Goal: Information Seeking & Learning: Learn about a topic

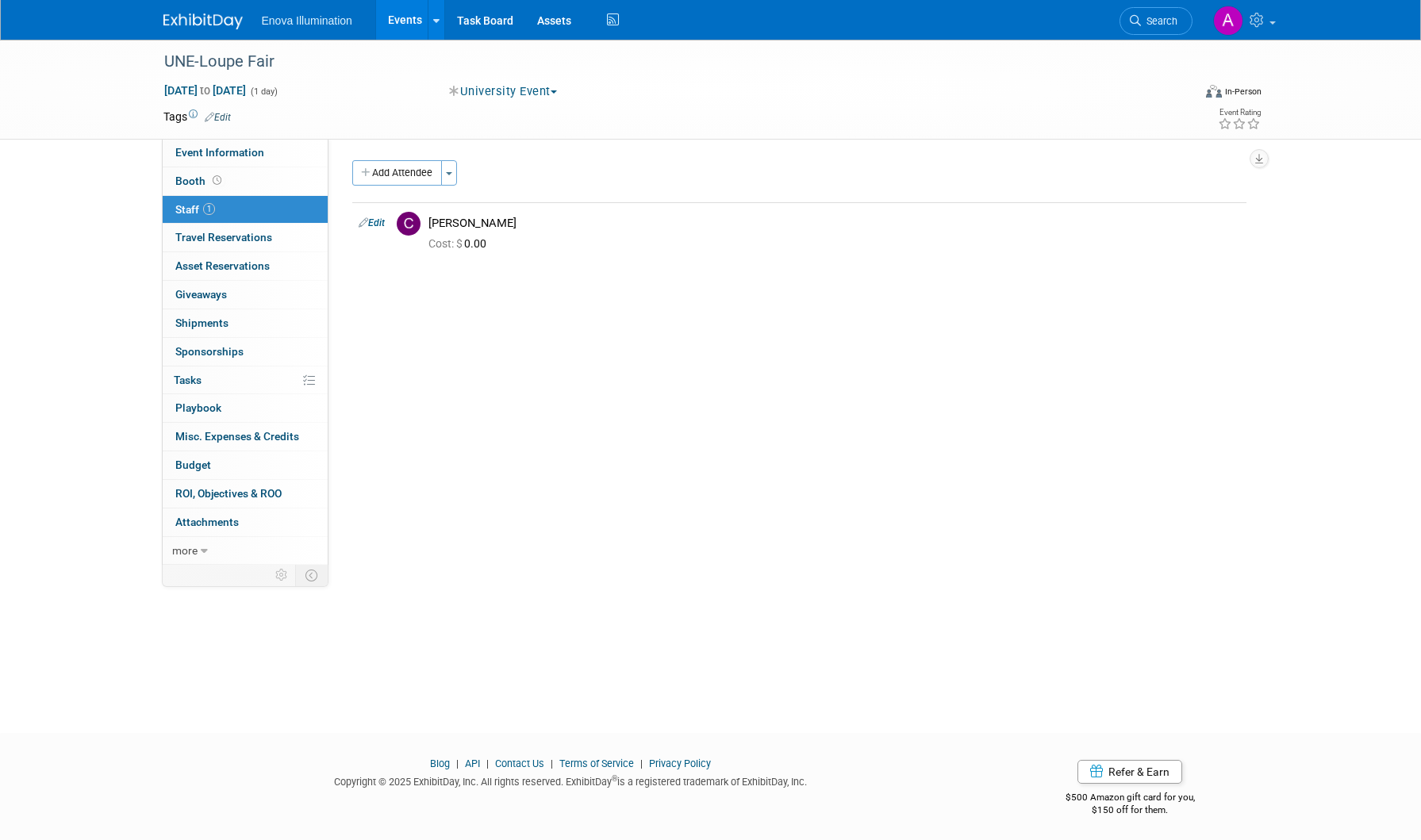
click at [201, 23] on img at bounding box center [202, 21] width 79 height 16
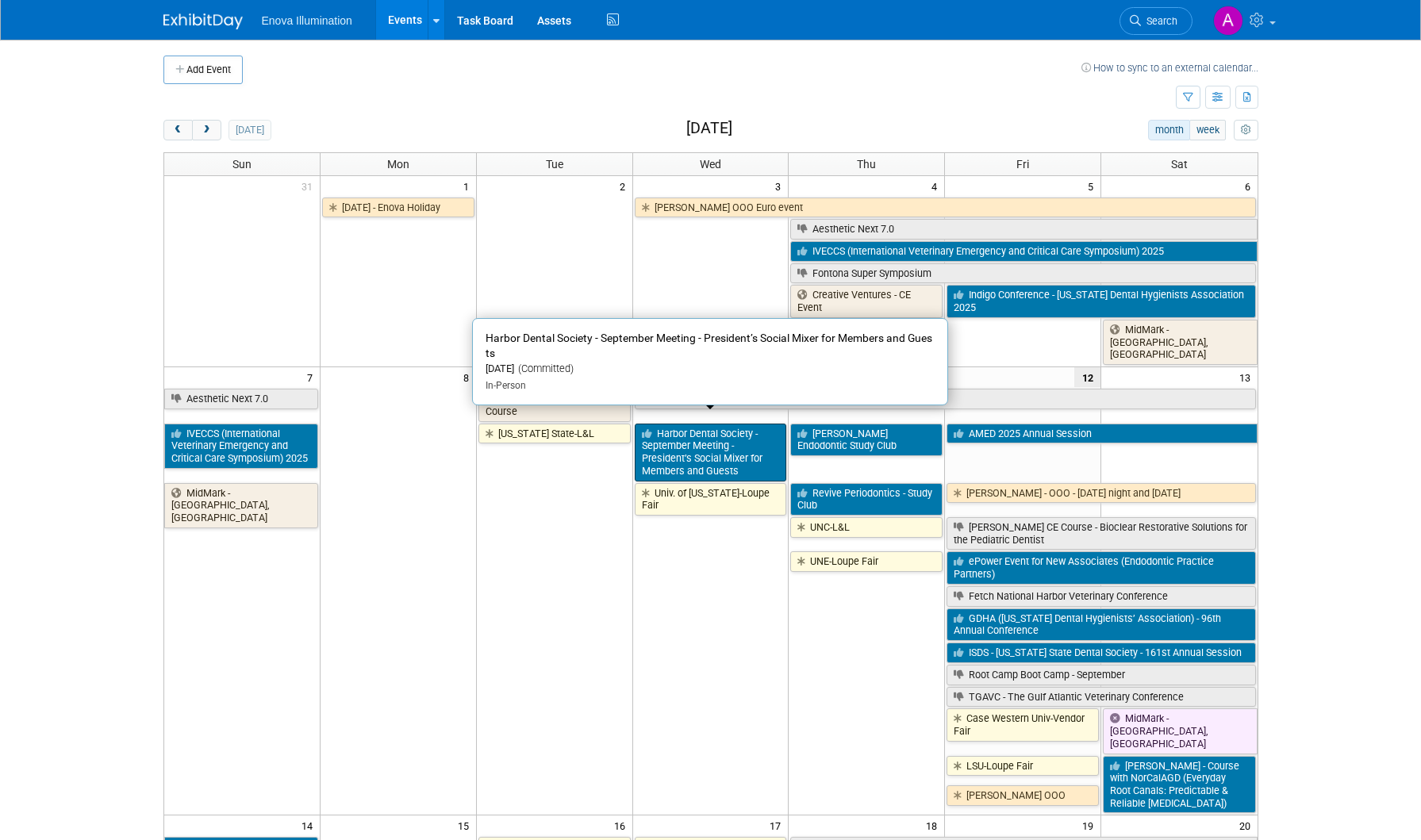
click at [673, 438] on link "Harbor Dental Society - September Meeting - President’s Social Mixer for Member…" at bounding box center [711, 452] width 152 height 58
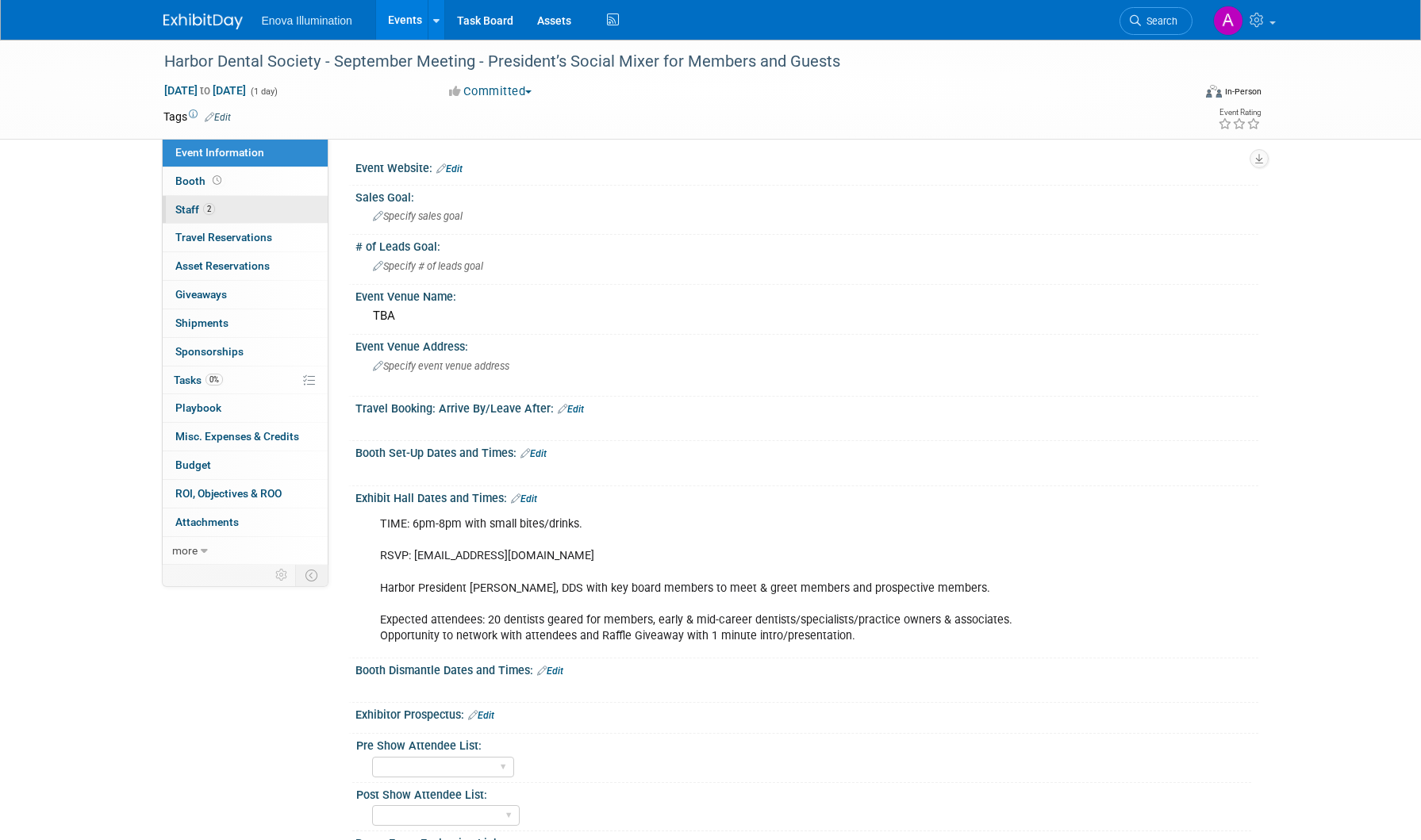
click at [219, 203] on link "2 Staff 2" at bounding box center [245, 209] width 165 height 27
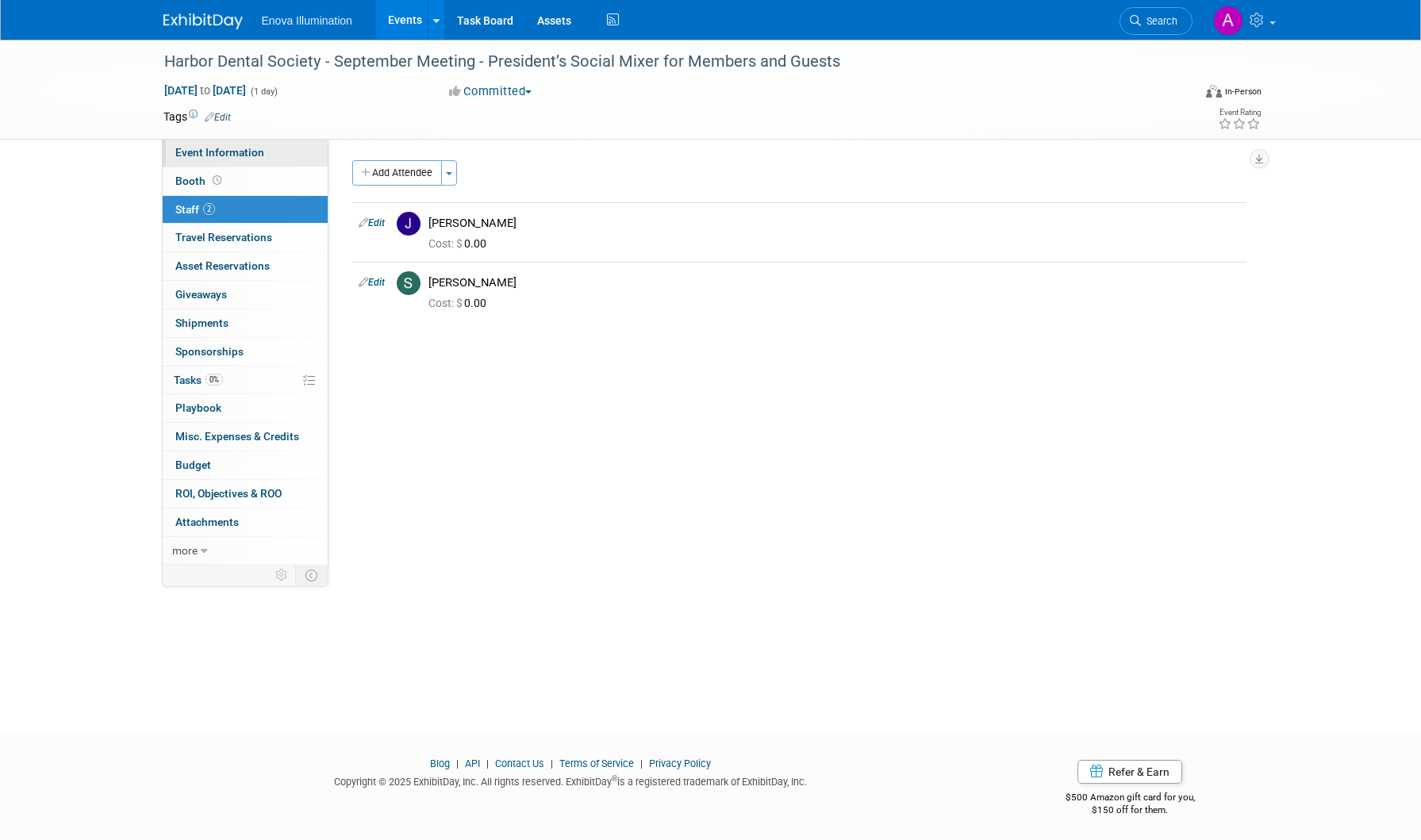
click at [251, 147] on span "Event Information" at bounding box center [220, 152] width 89 height 12
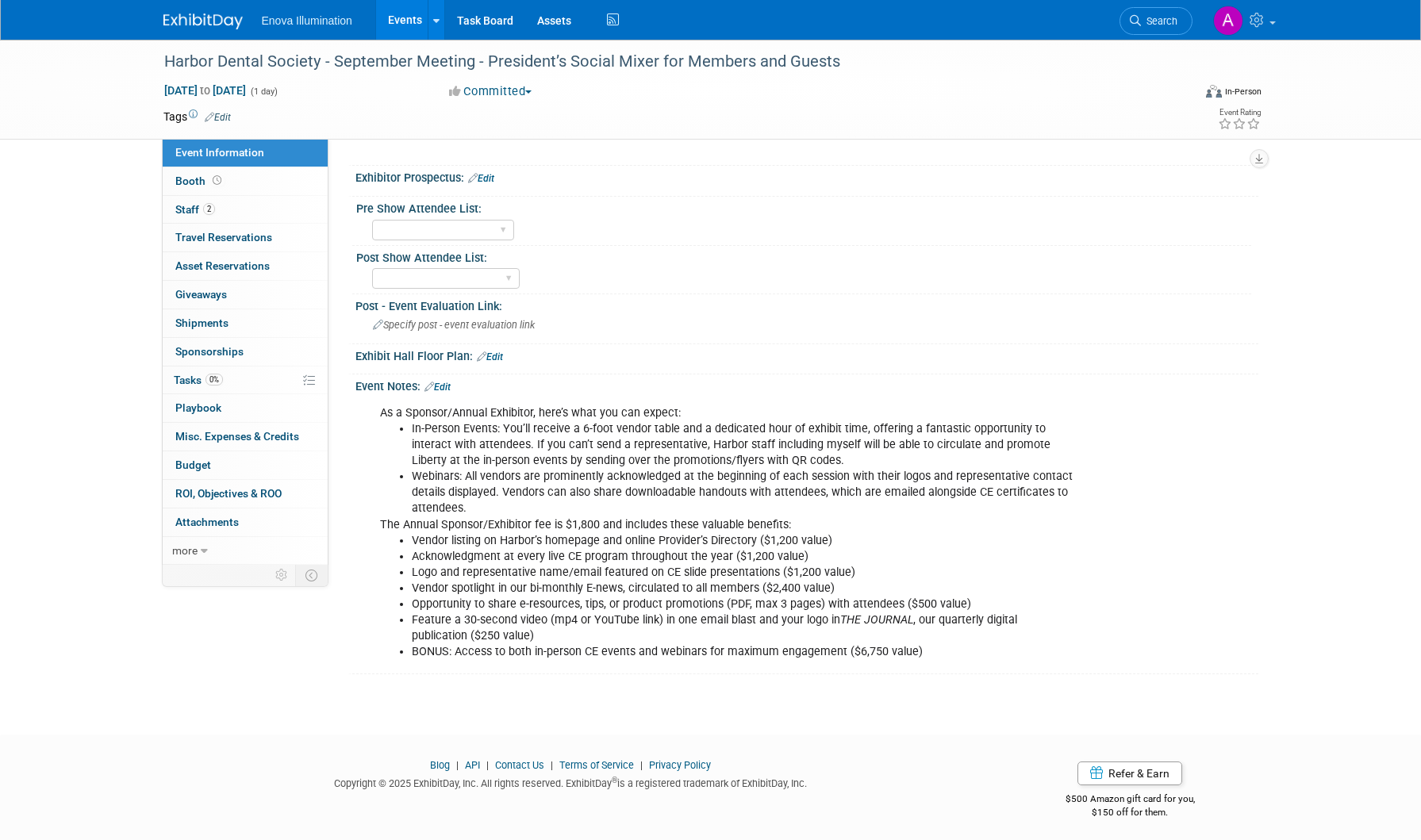
scroll to position [542, 0]
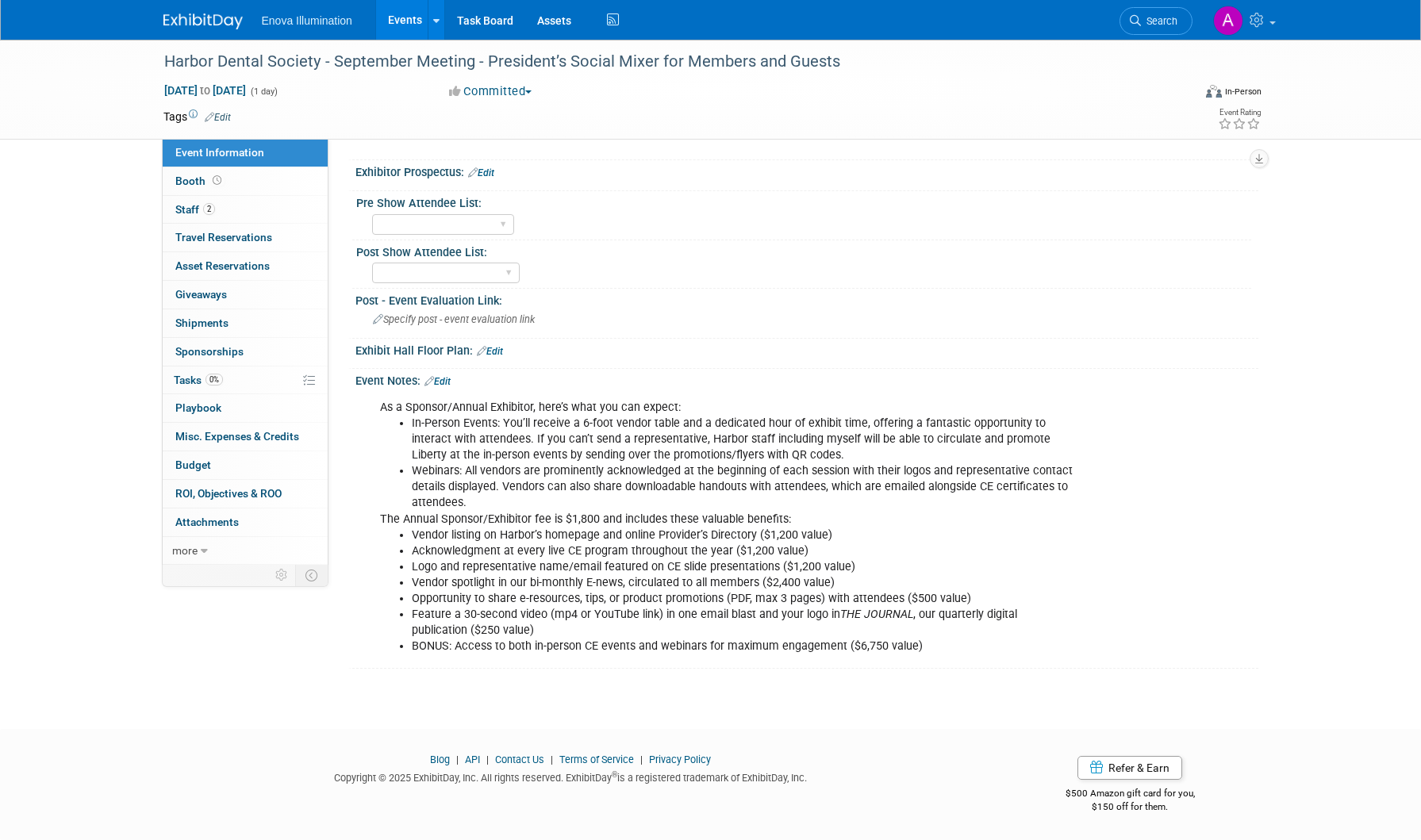
click at [190, 12] on link at bounding box center [212, 13] width 98 height 12
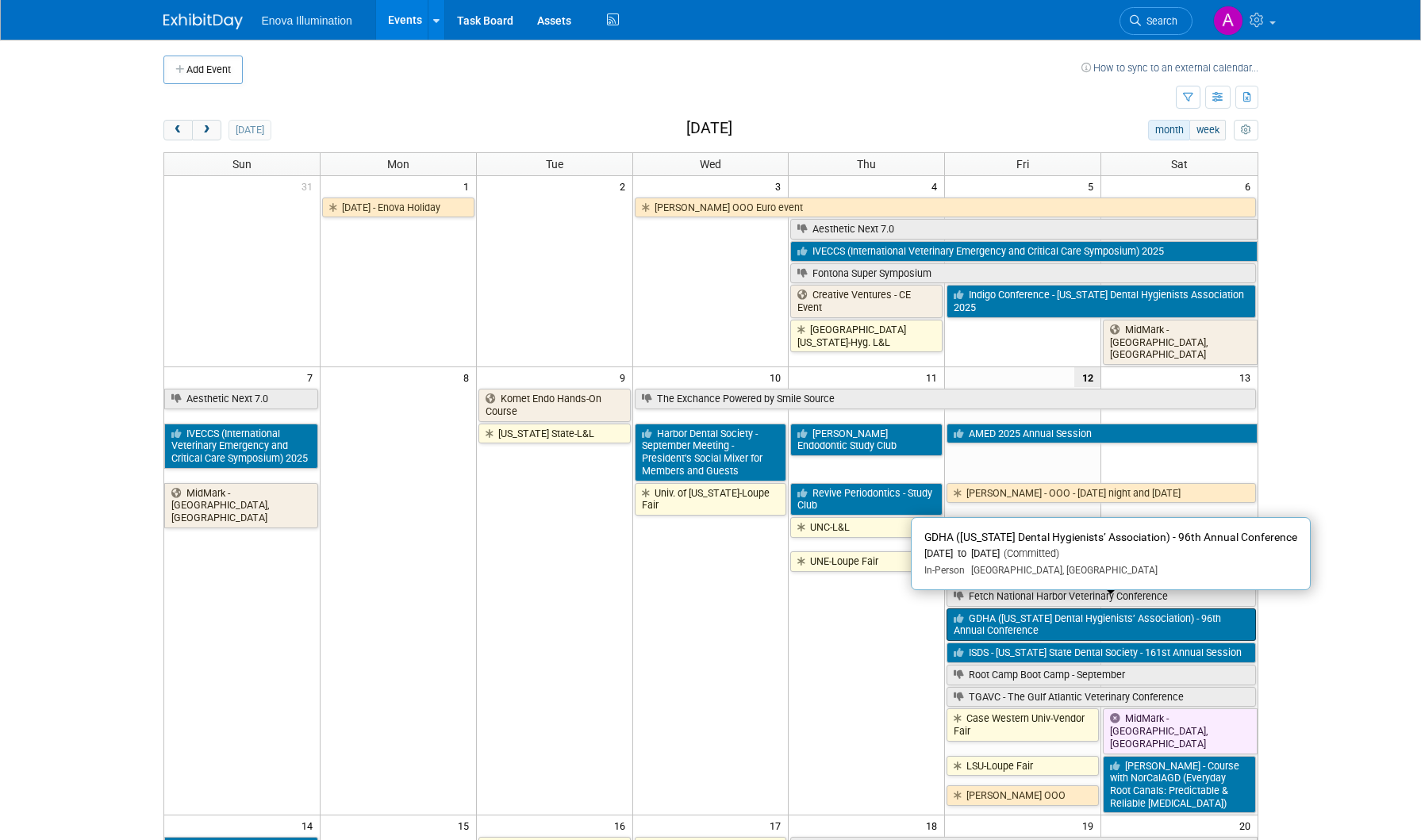
click at [1085, 611] on link "GDHA ([US_STATE] Dental Hygienists’ Association) - 96th Annual Conference" at bounding box center [1101, 624] width 308 height 33
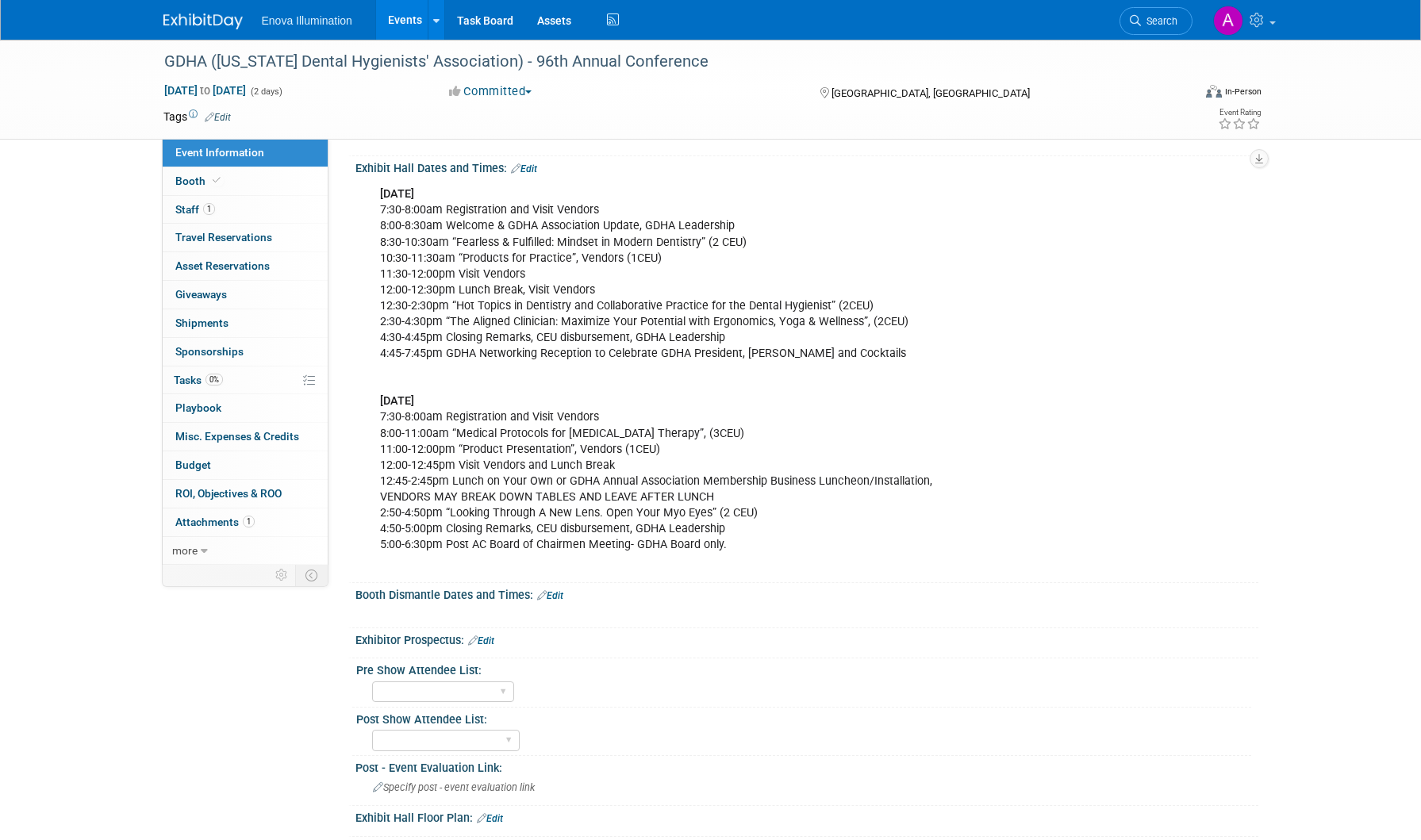
scroll to position [396, 0]
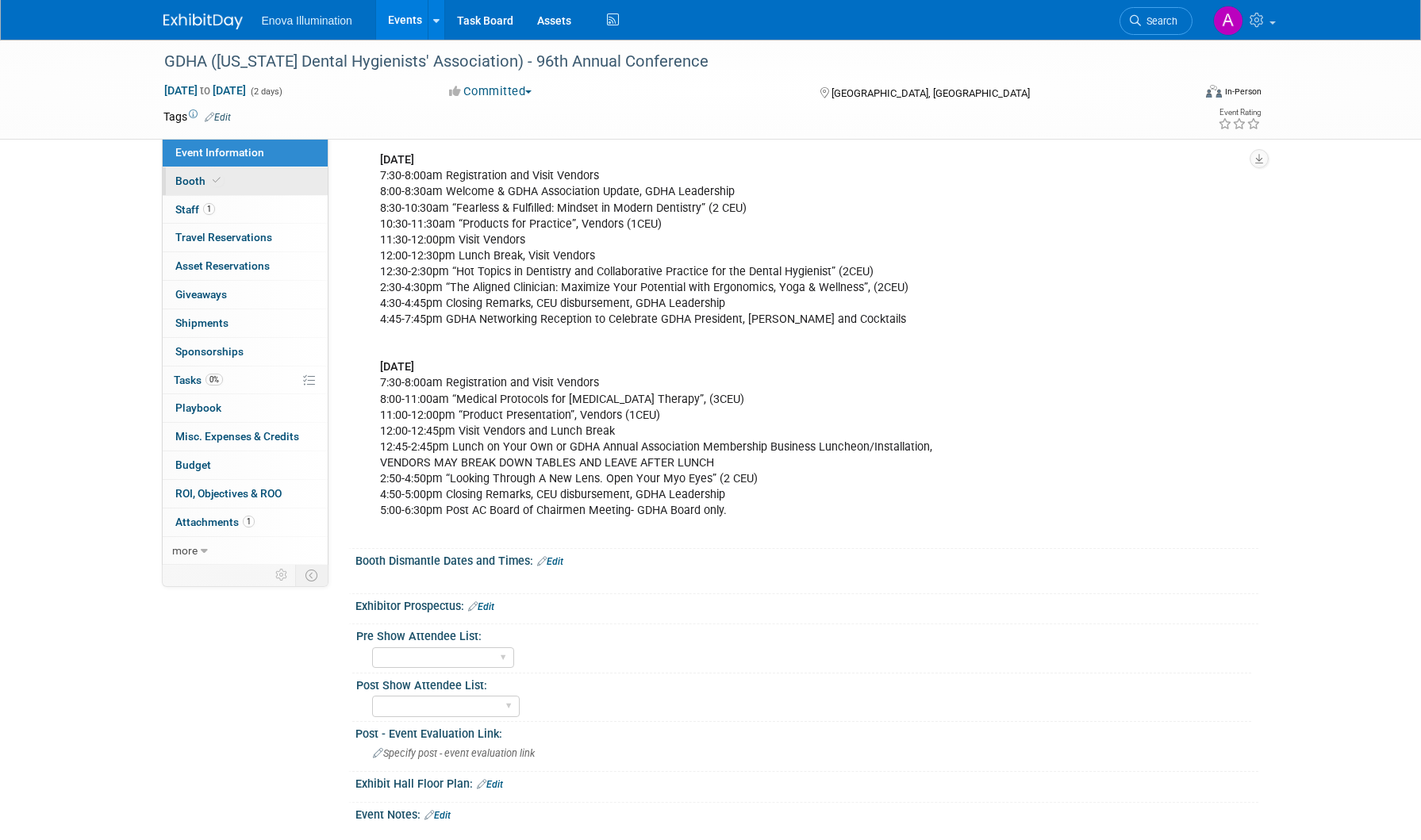
click at [261, 180] on link "Booth" at bounding box center [245, 181] width 165 height 27
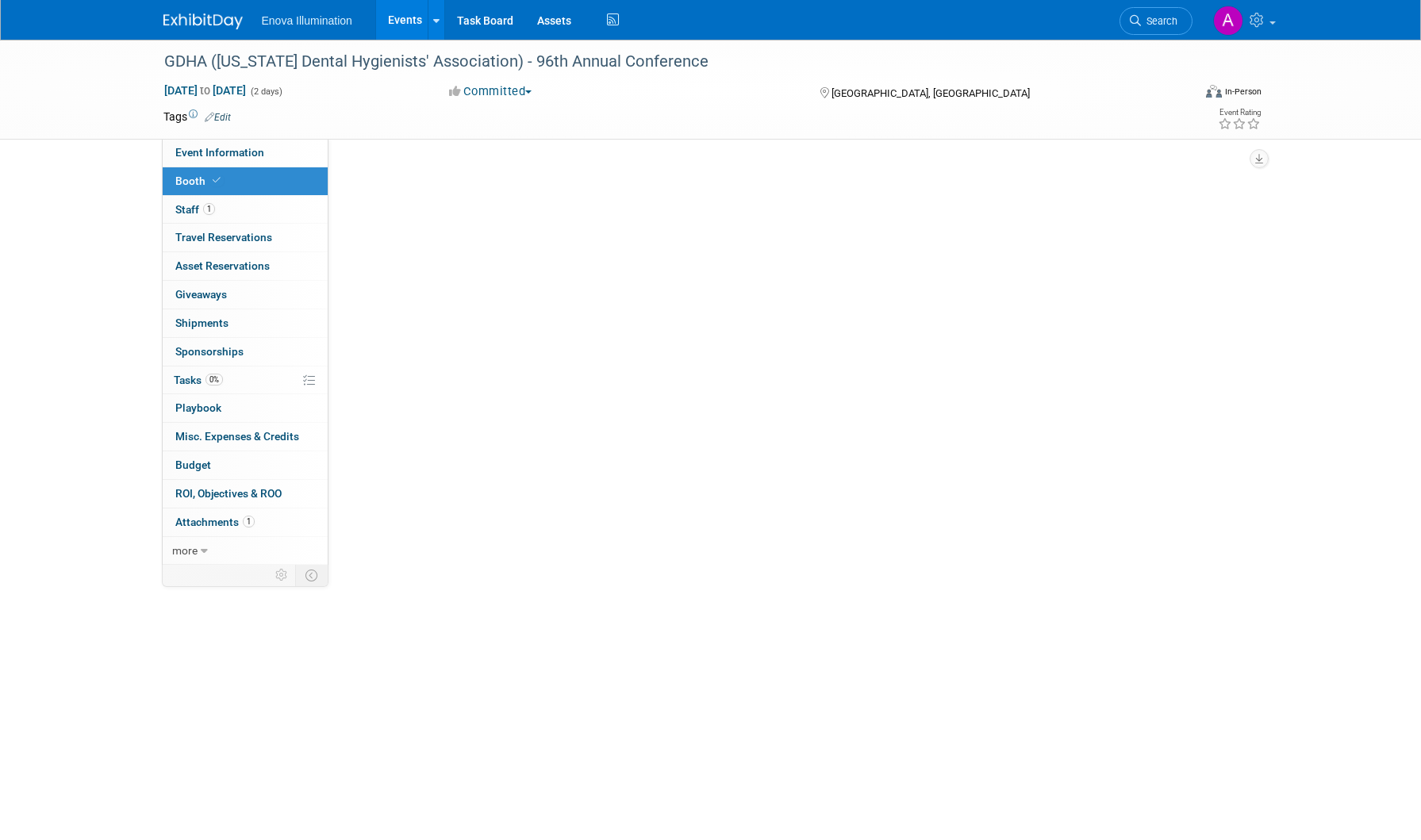
scroll to position [0, 0]
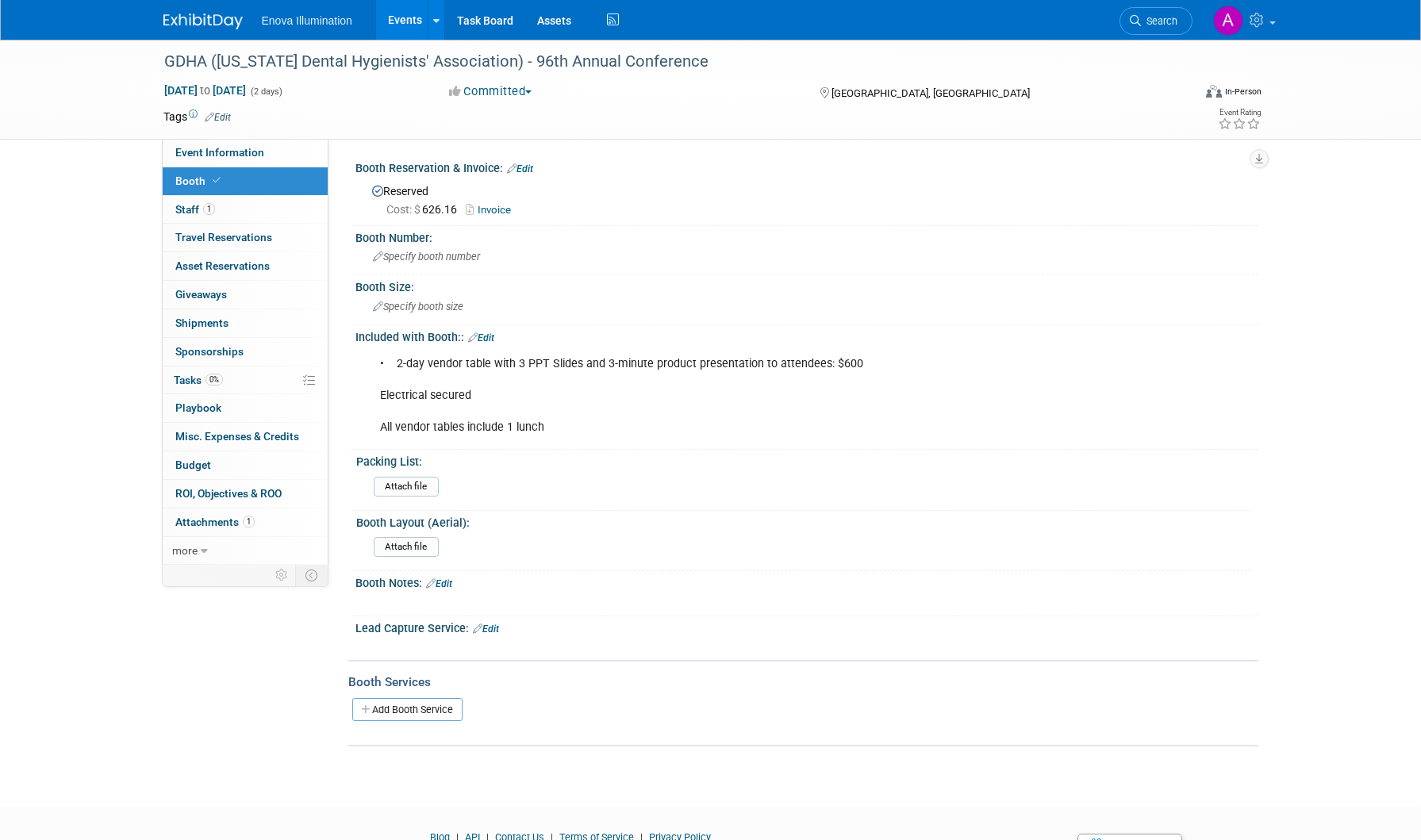
click at [253, 139] on div "GDHA (Georgia Dental Hygienists' Association) - 96th Annual Conference Sep 12, …" at bounding box center [710, 89] width 1421 height 100
click at [253, 145] on link "Event Information" at bounding box center [245, 152] width 165 height 27
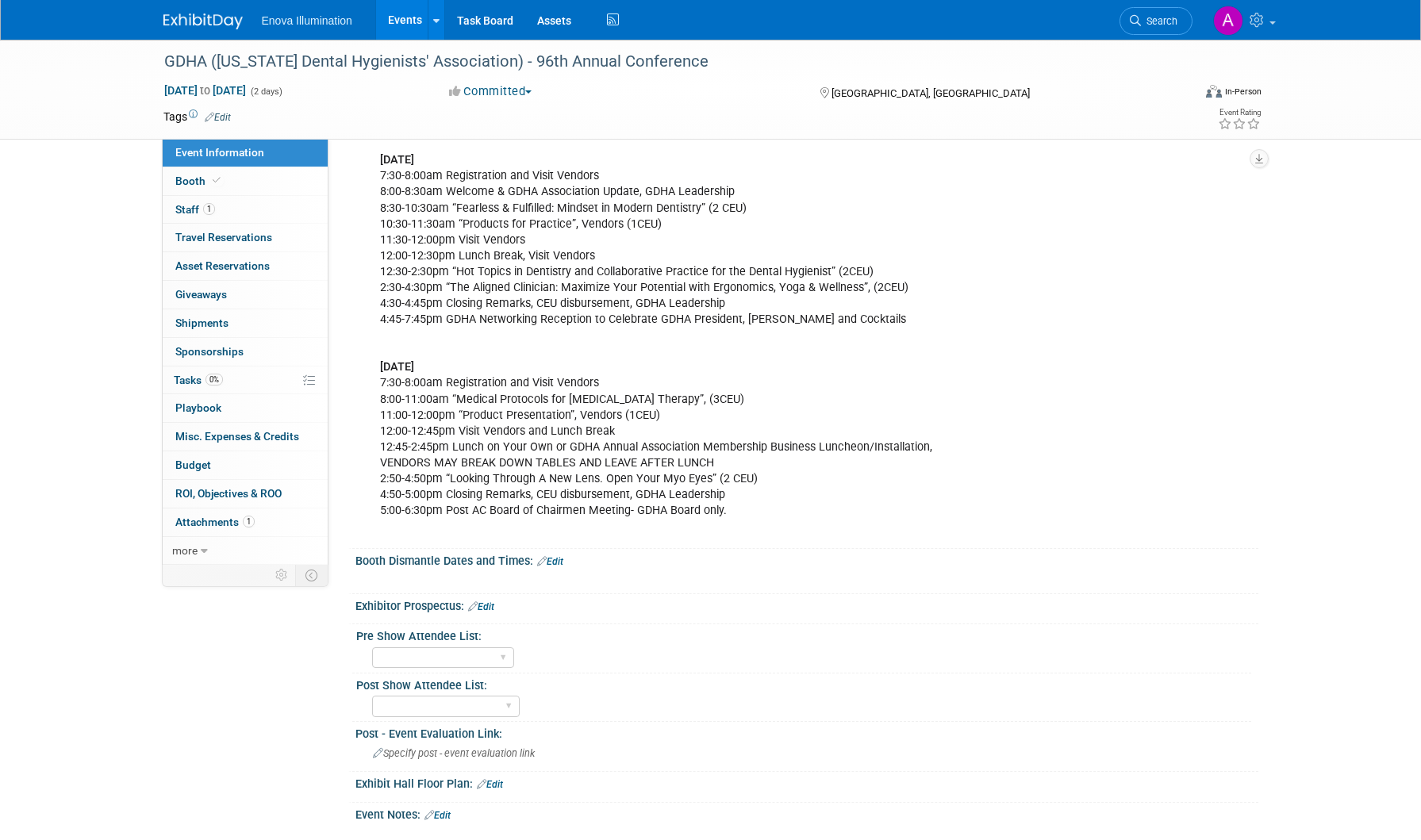
scroll to position [317, 0]
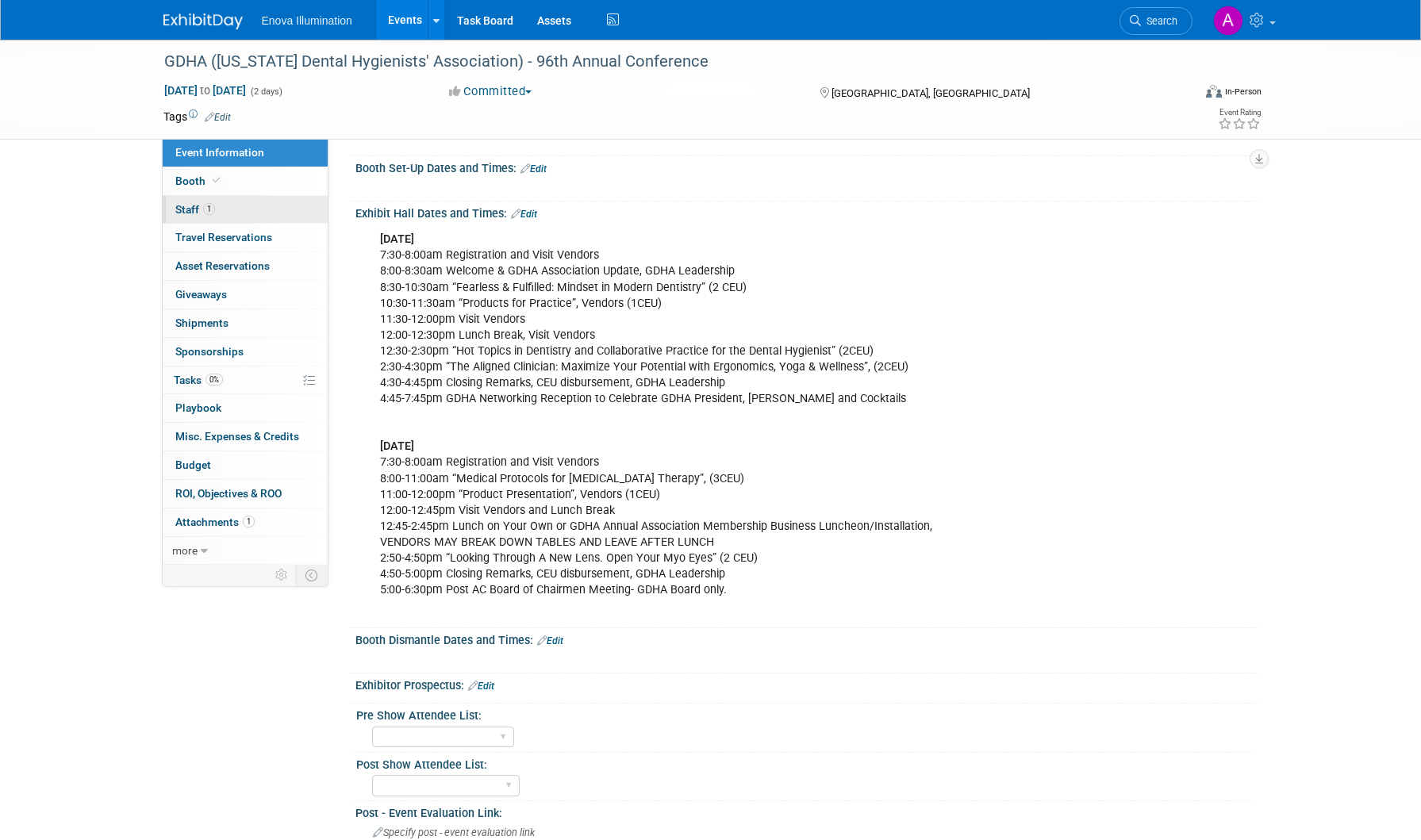
click at [267, 200] on link "1 Staff 1" at bounding box center [245, 209] width 165 height 27
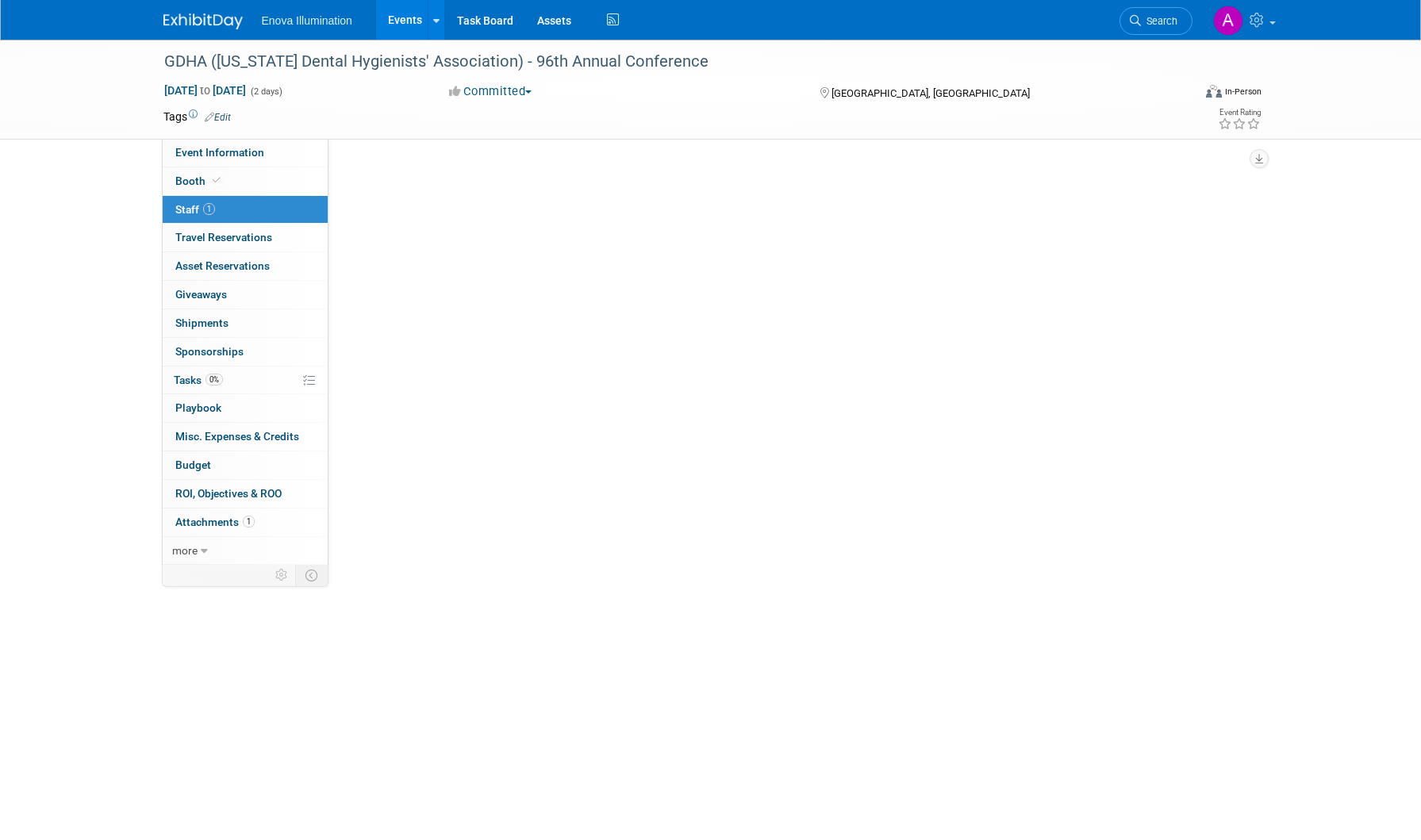
scroll to position [0, 0]
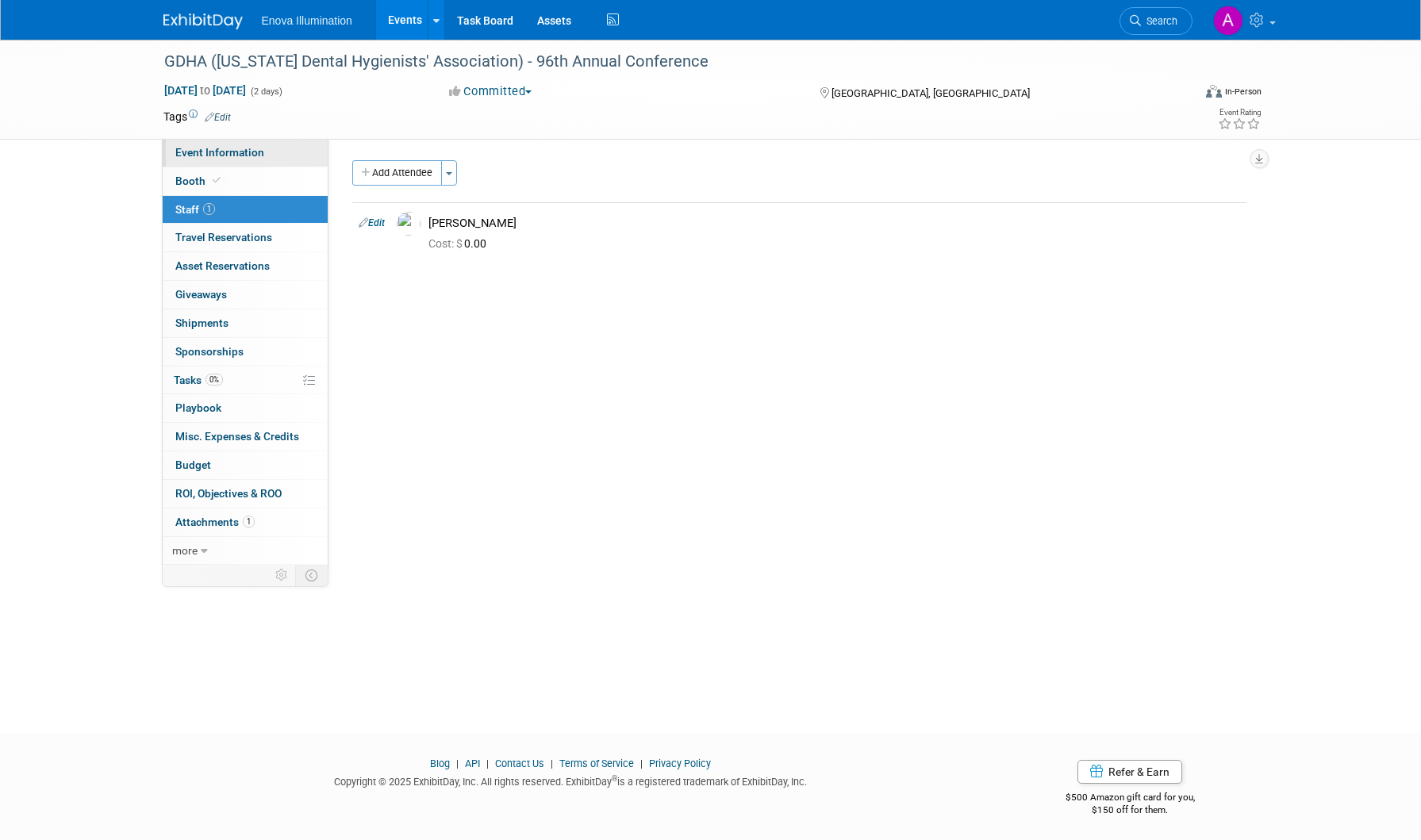
click at [246, 157] on span "Event Information" at bounding box center [220, 152] width 89 height 12
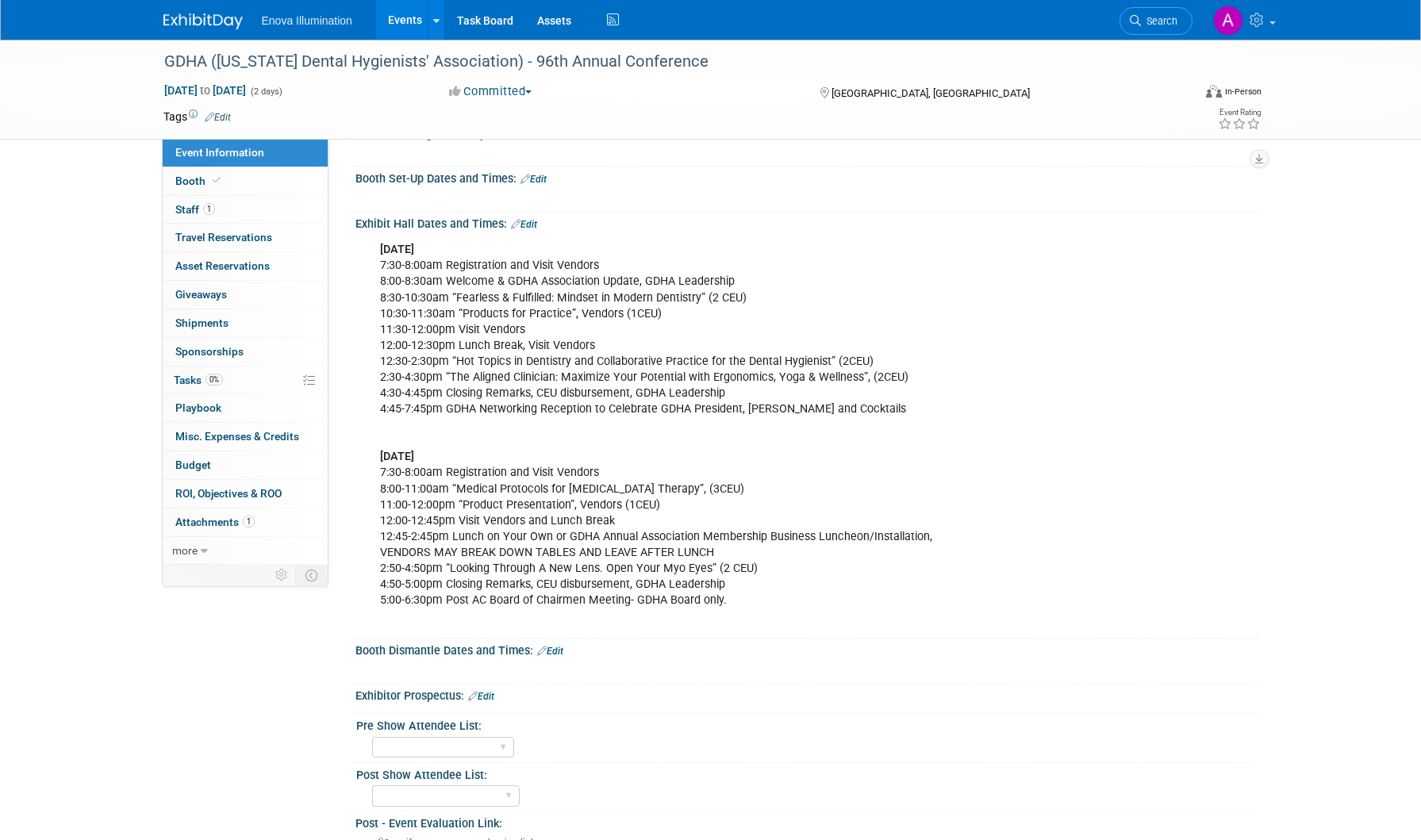
scroll to position [317, 0]
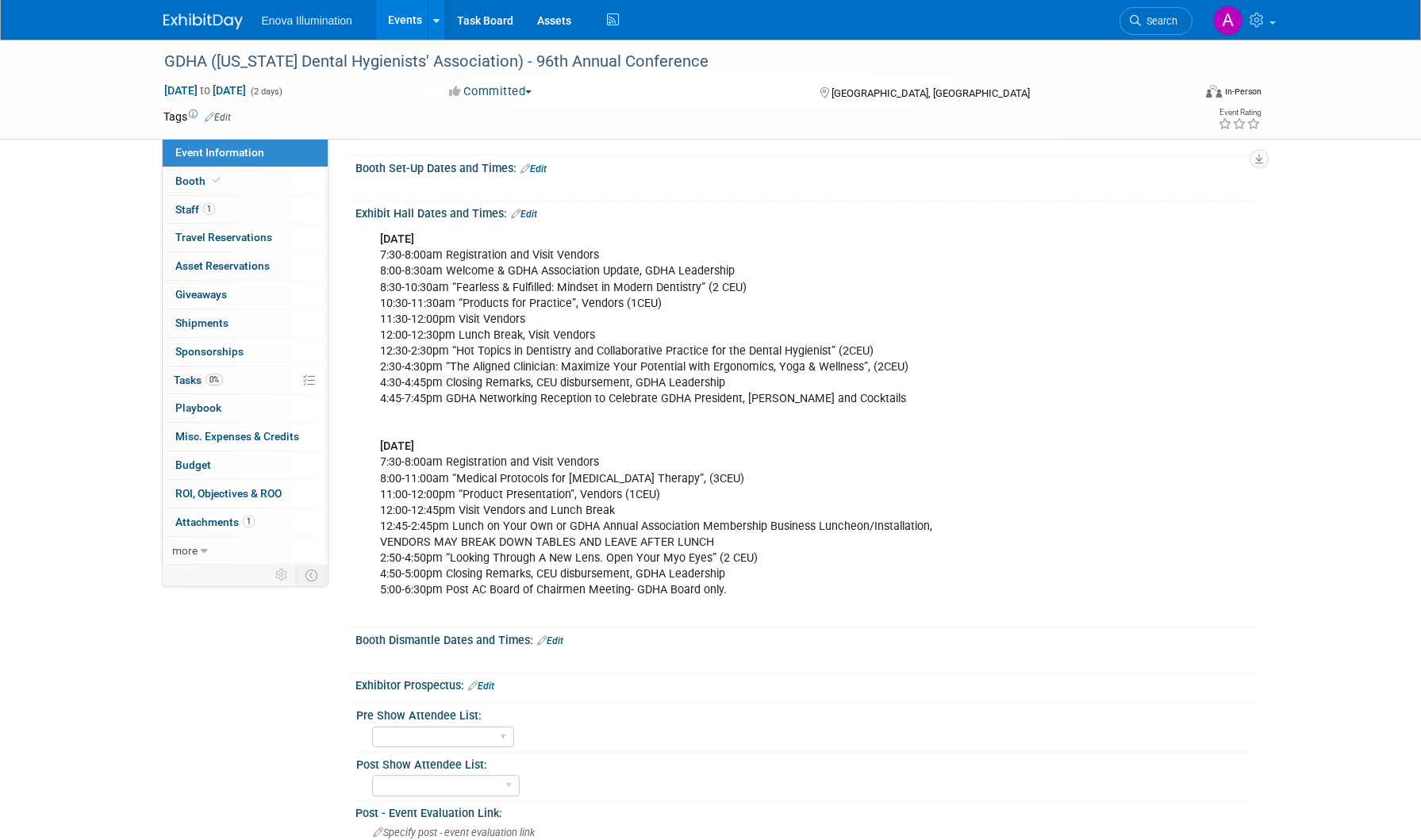
click at [218, 10] on link at bounding box center [212, 13] width 98 height 12
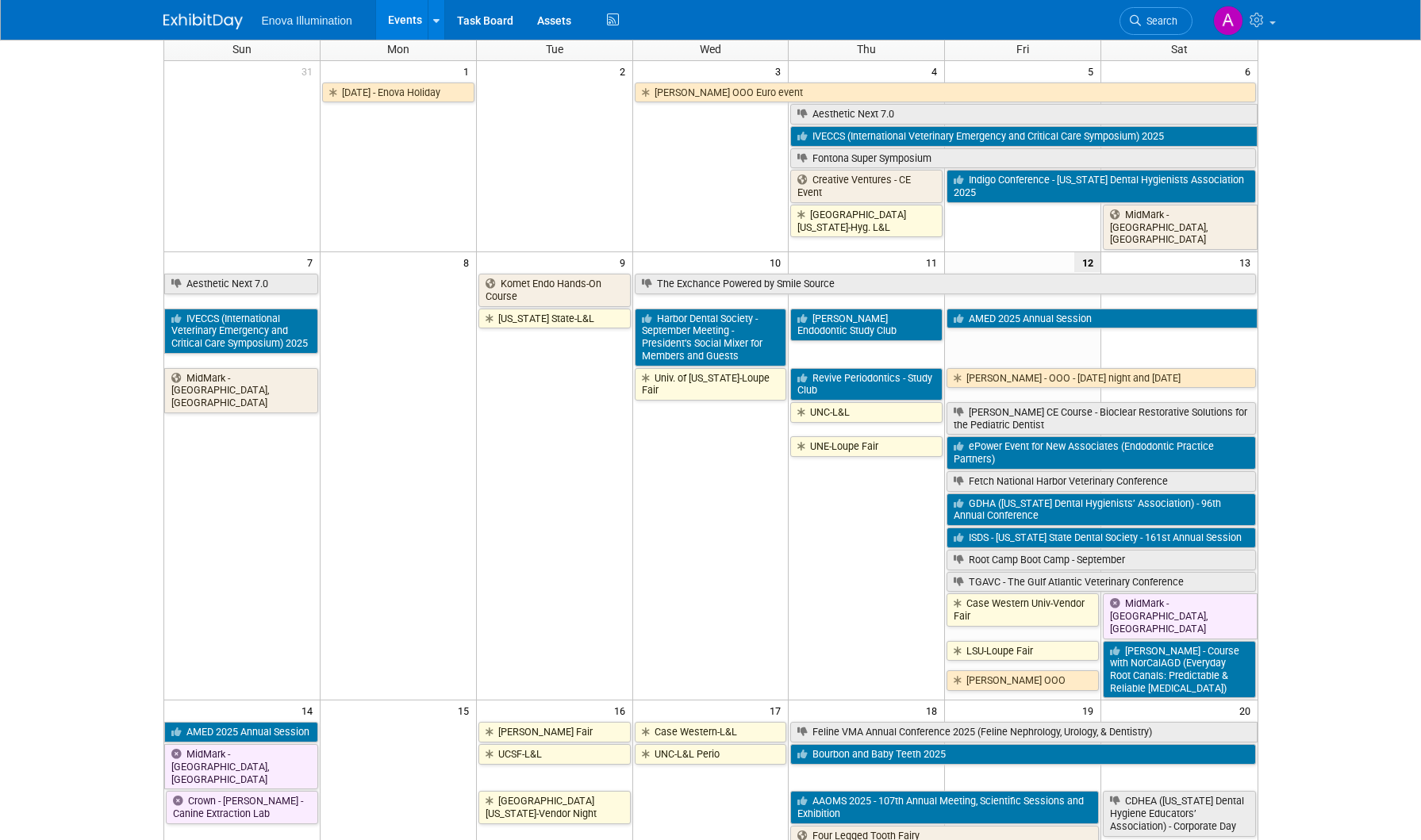
scroll to position [317, 0]
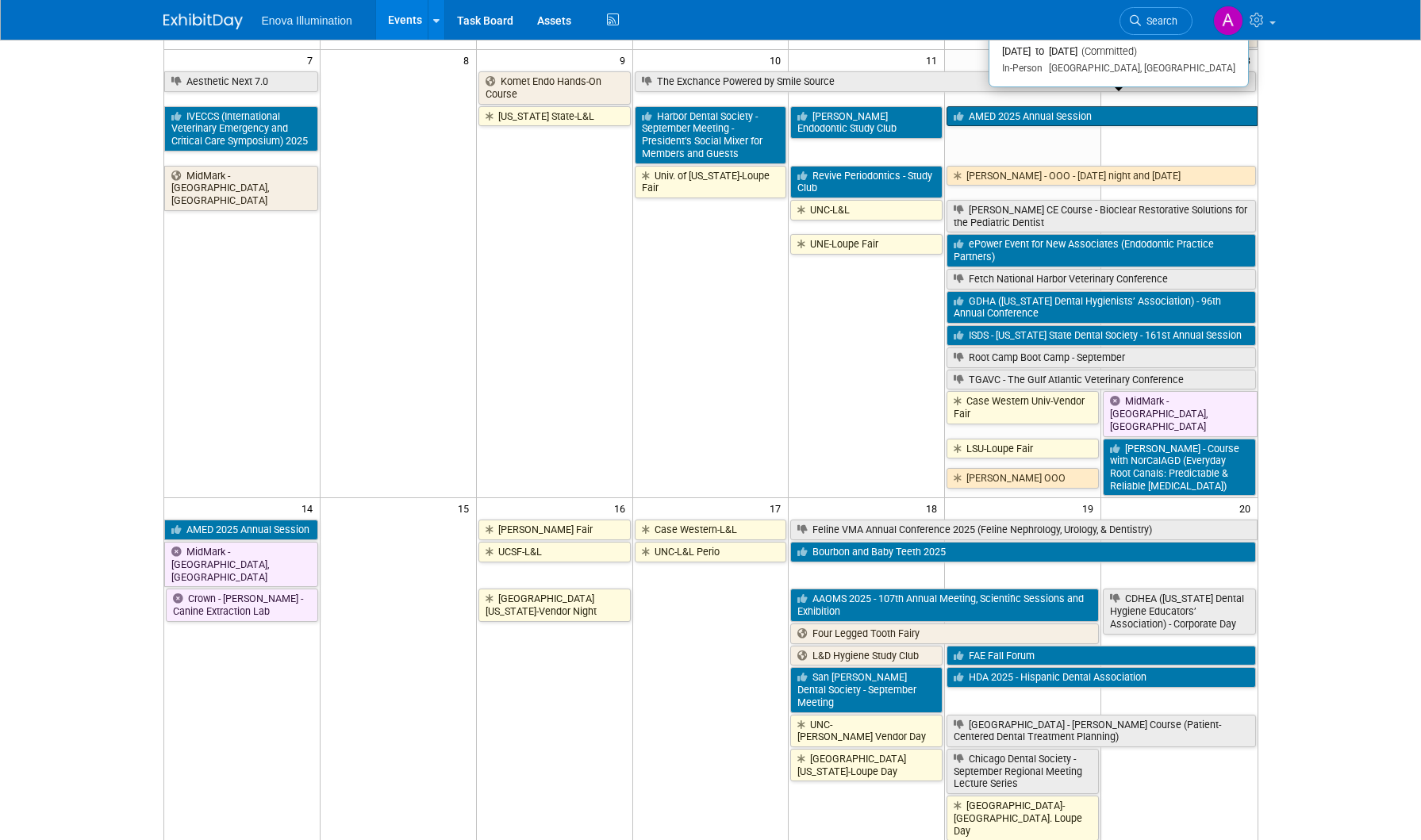
click at [1042, 106] on link "AMED 2025 Annual Session" at bounding box center [1102, 116] width 310 height 20
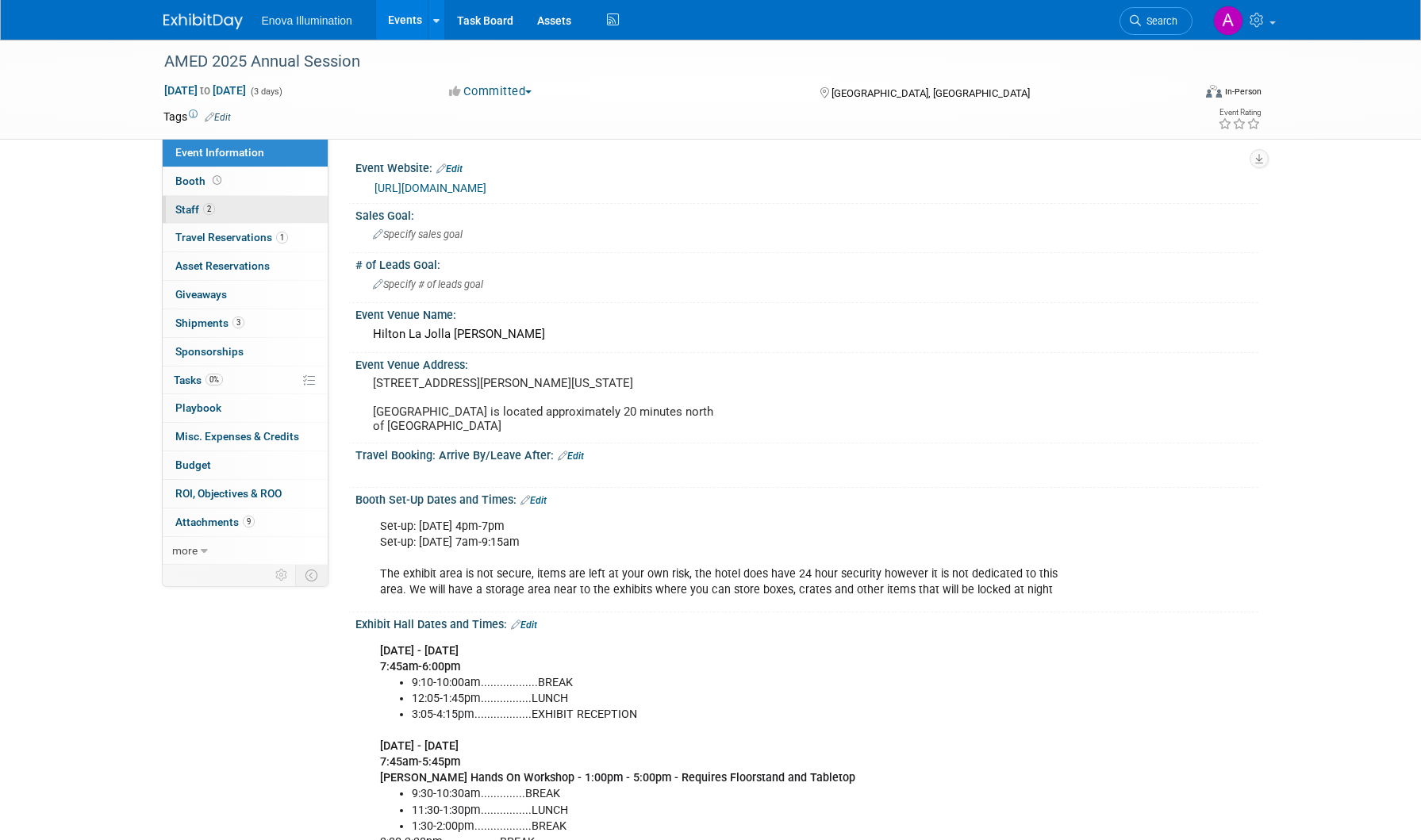
click at [254, 203] on link "2 Staff 2" at bounding box center [245, 209] width 165 height 27
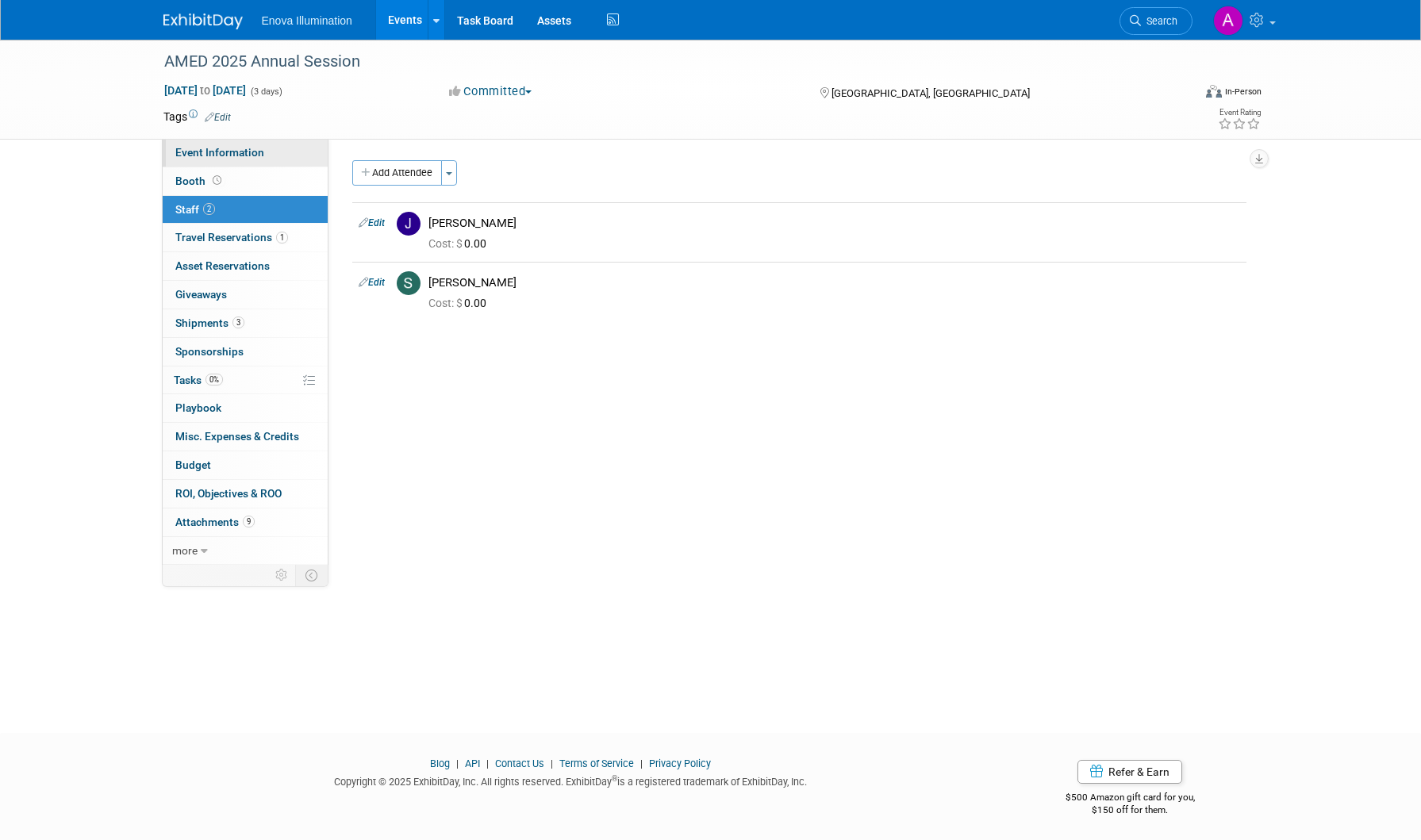
click at [254, 149] on span "Event Information" at bounding box center [220, 152] width 89 height 12
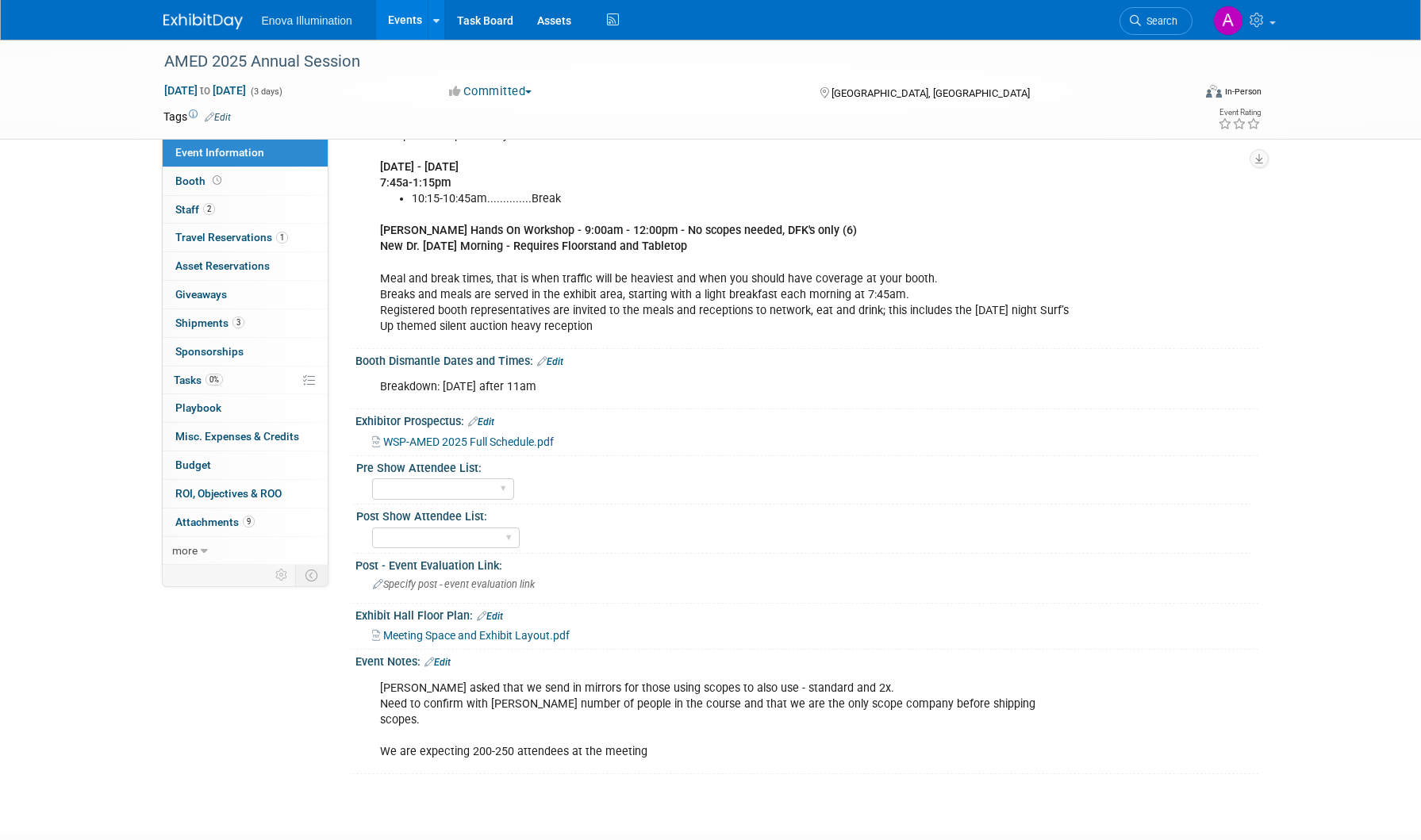
scroll to position [842, 0]
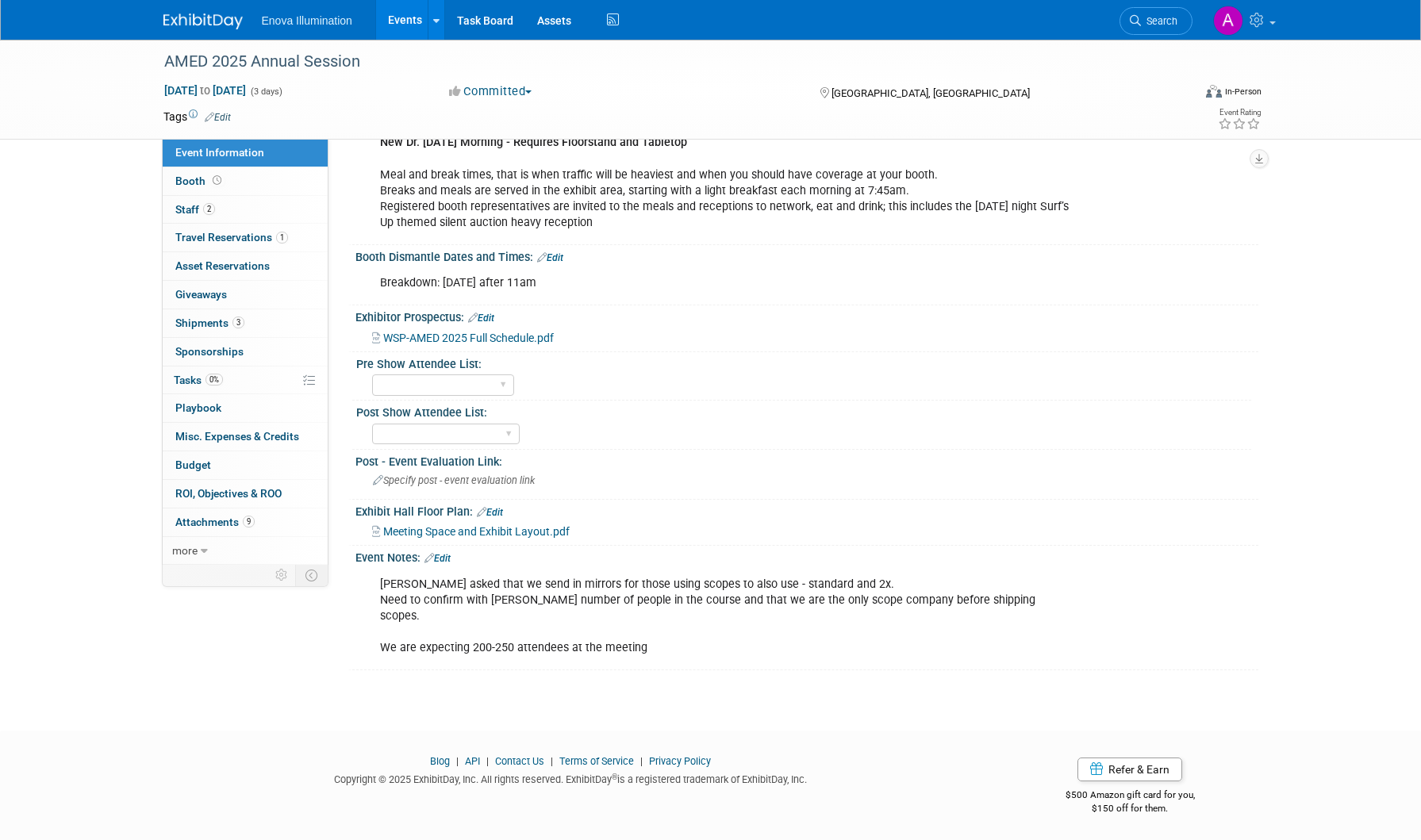
click at [522, 344] on span "WSP-AMED 2025 Full Schedule.pdf" at bounding box center [468, 338] width 170 height 12
